Goal: Task Accomplishment & Management: Manage account settings

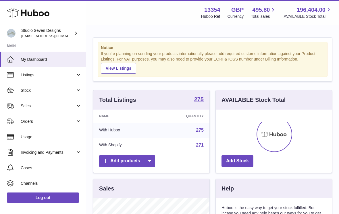
scroll to position [90, 116]
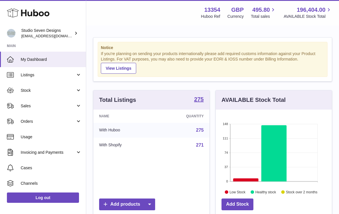
click at [38, 121] on span "Orders" at bounding box center [48, 121] width 55 height 5
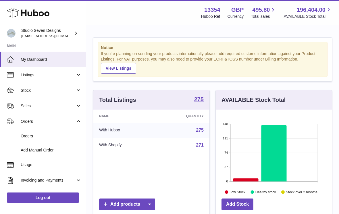
click at [42, 135] on span "Orders" at bounding box center [51, 135] width 61 height 5
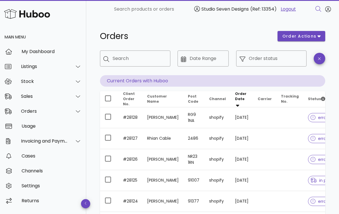
click at [131, 62] on input "Search" at bounding box center [138, 58] width 53 height 9
type input "*****"
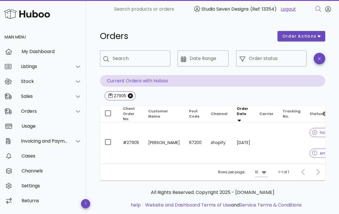
click at [265, 145] on td at bounding box center [266, 142] width 23 height 41
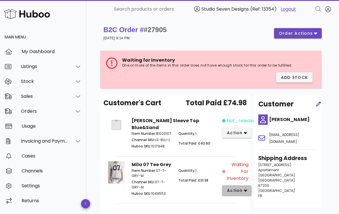
click at [244, 188] on icon "button" at bounding box center [245, 190] width 3 height 5
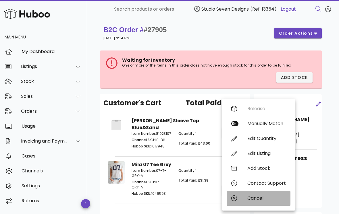
click at [258, 197] on div "Cancel" at bounding box center [266, 197] width 38 height 5
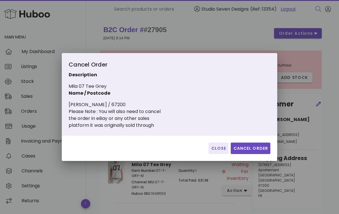
click at [250, 146] on span "Cancel Order" at bounding box center [250, 148] width 35 height 6
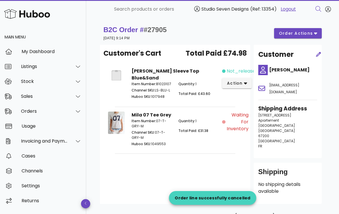
click at [239, 86] on span "action" at bounding box center [234, 83] width 16 height 6
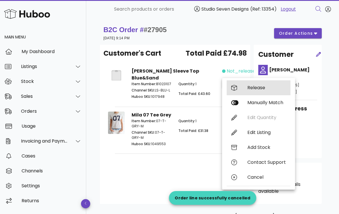
click at [257, 86] on div "Release" at bounding box center [266, 87] width 38 height 5
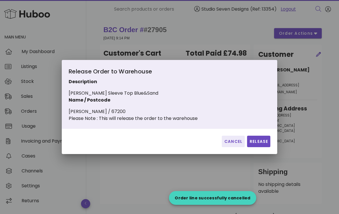
click at [256, 145] on span "Release" at bounding box center [258, 142] width 19 height 6
